Goal: Information Seeking & Learning: Find specific fact

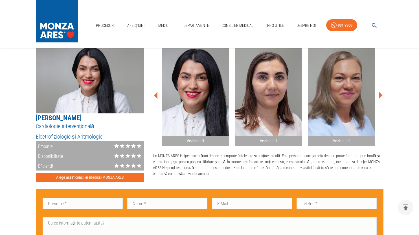
click at [376, 24] on icon "button" at bounding box center [374, 25] width 6 height 6
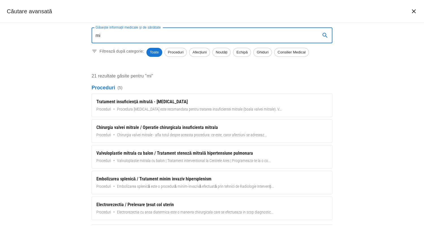
type input "m"
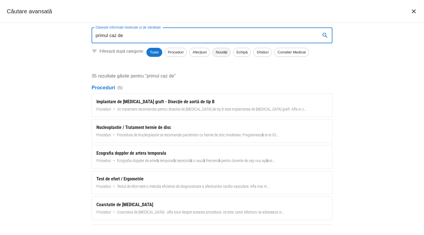
type input "primul caz de"
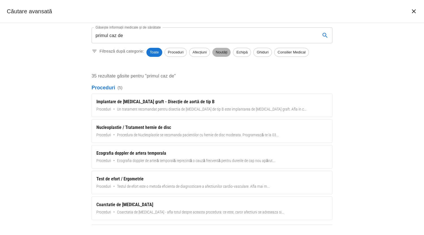
click at [224, 55] on div "Noutăți" at bounding box center [221, 52] width 18 height 9
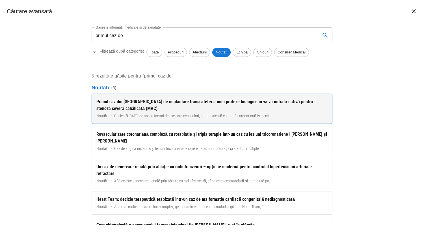
click at [206, 106] on div "Primul caz din [GEOGRAPHIC_DATA] de implantare transcateter a unei proteze biol…" at bounding box center [211, 105] width 231 height 14
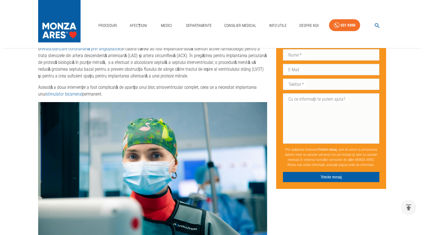
scroll to position [875, 0]
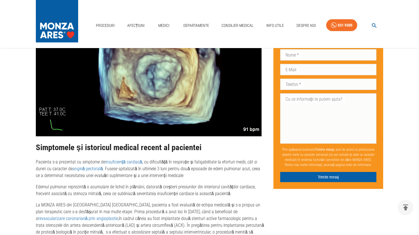
click at [376, 26] on icon "button" at bounding box center [374, 25] width 6 height 6
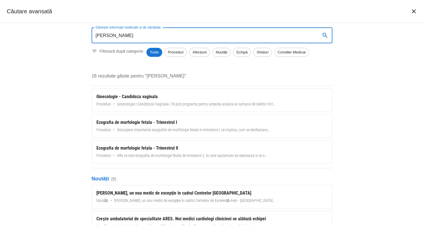
scroll to position [141, 0]
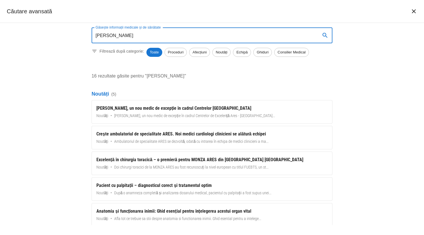
type input "[PERSON_NAME]"
